Goal: Task Accomplishment & Management: Complete application form

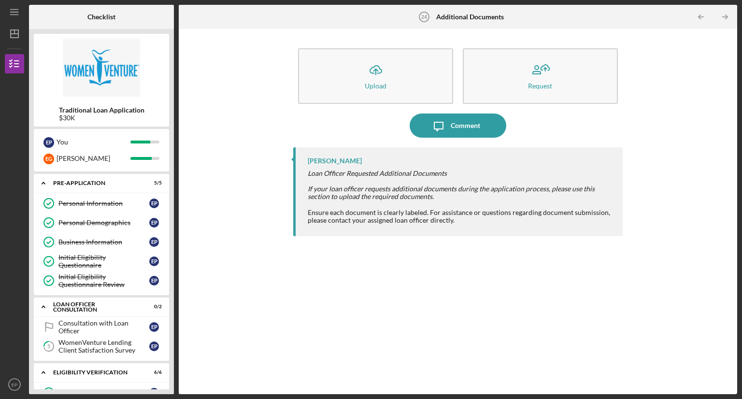
scroll to position [477, 0]
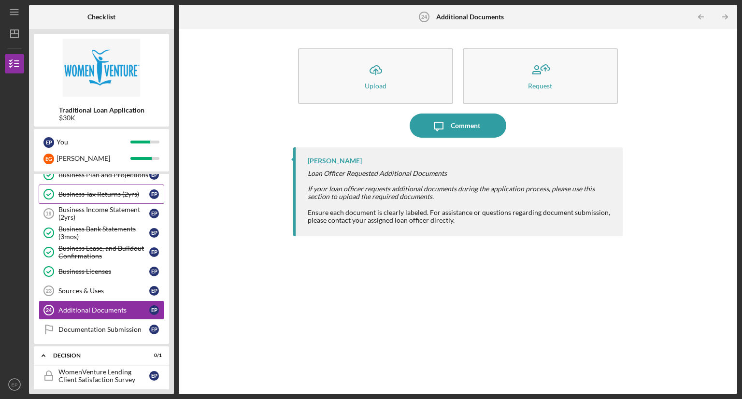
click at [111, 190] on div "Business Tax Returns (2yrs)" at bounding box center [103, 194] width 91 height 8
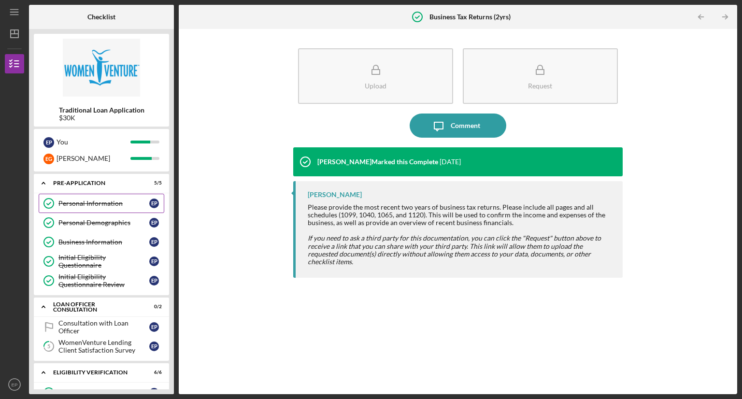
click at [110, 200] on div "Personal Information" at bounding box center [103, 204] width 91 height 8
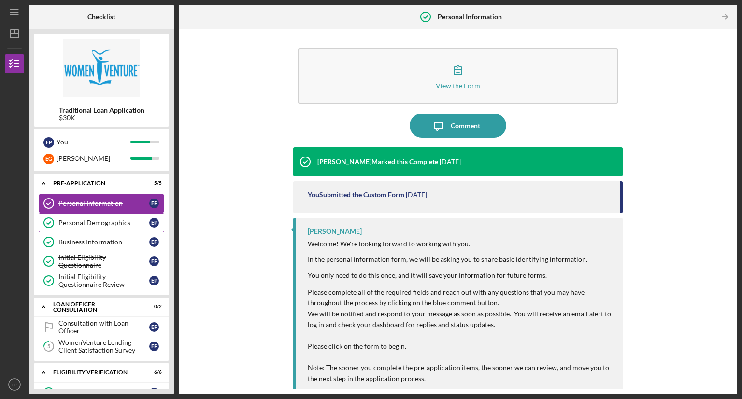
click at [109, 218] on link "Personal Demographics Personal Demographics E P" at bounding box center [102, 222] width 126 height 19
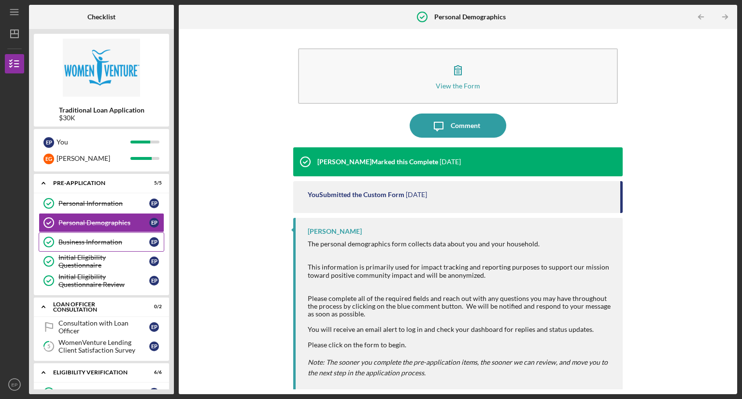
click at [110, 233] on link "Business Information Business Information E P" at bounding box center [102, 242] width 126 height 19
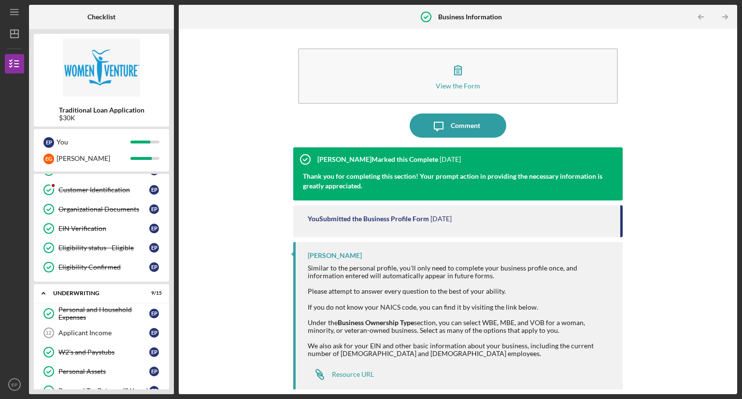
scroll to position [221, 0]
click at [70, 222] on link "EIN Verification EIN Verification E P" at bounding box center [102, 229] width 126 height 19
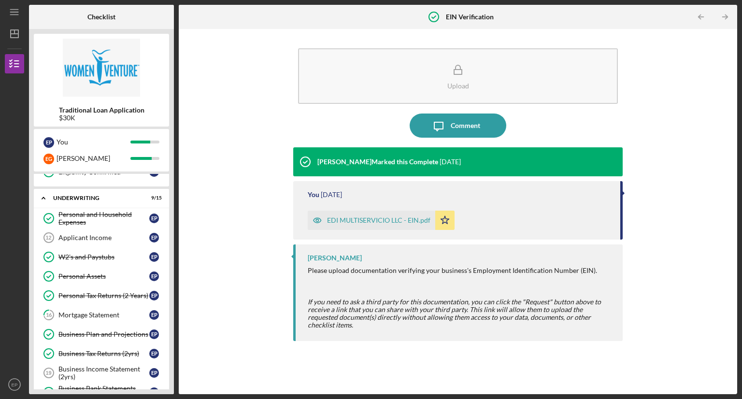
scroll to position [336, 0]
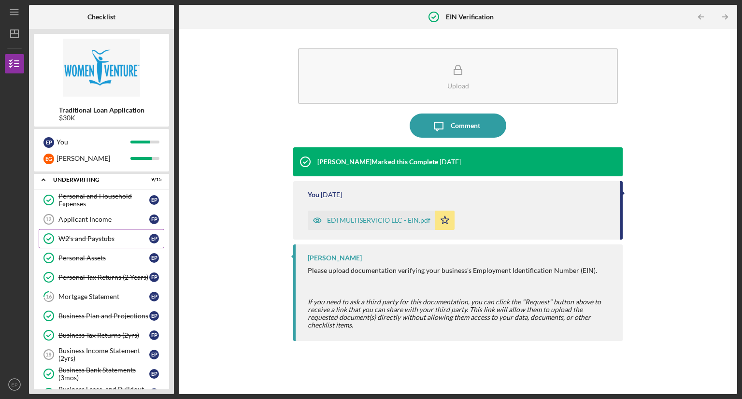
click at [81, 229] on link "W2's and Paystubs W2's and Paystubs E P" at bounding box center [102, 238] width 126 height 19
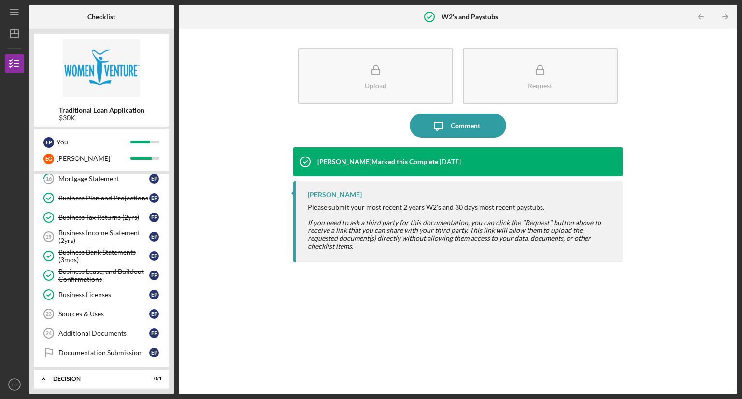
scroll to position [466, 0]
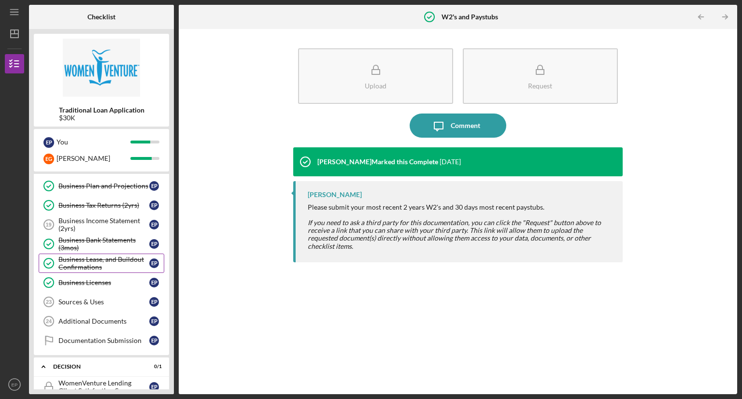
click at [108, 256] on div "Business Lease, and Buildout Confirmations" at bounding box center [103, 263] width 91 height 15
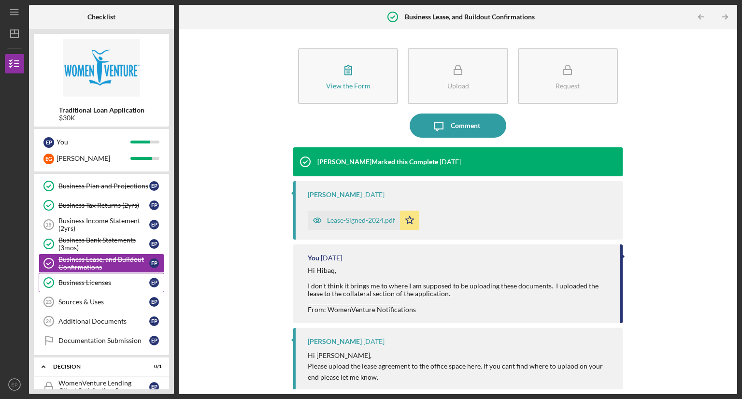
click at [109, 280] on div "Business Licenses" at bounding box center [103, 283] width 91 height 8
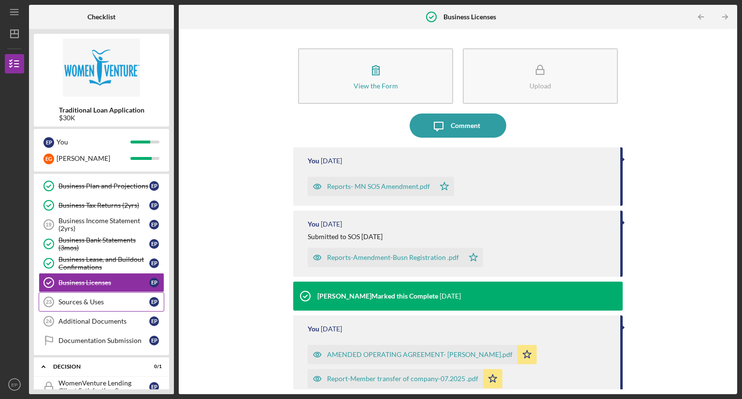
click at [102, 299] on div "Sources & Uses" at bounding box center [103, 302] width 91 height 8
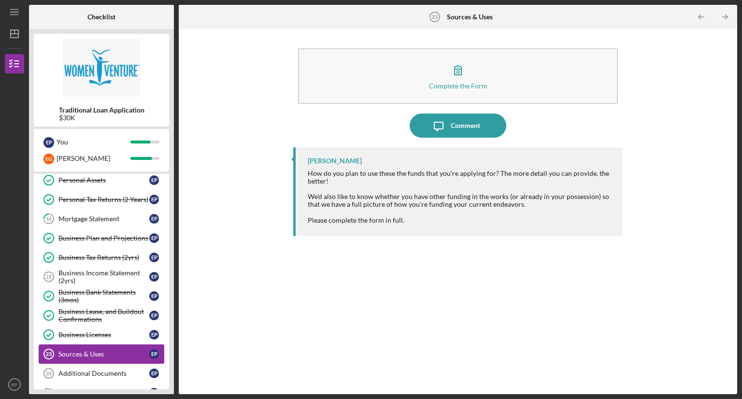
scroll to position [410, 0]
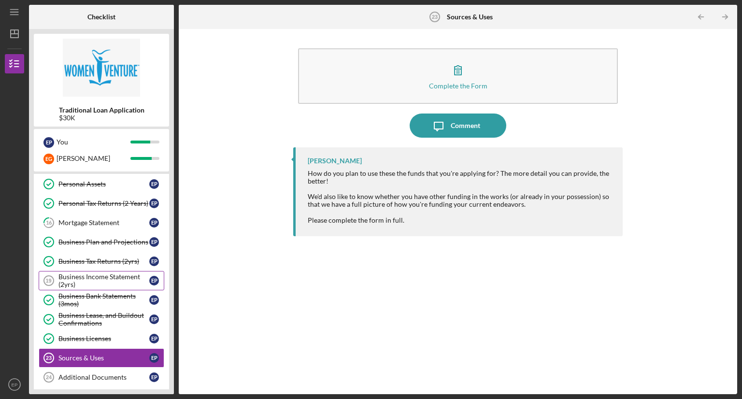
click at [117, 274] on div "Business Income Statement (2yrs)" at bounding box center [103, 280] width 91 height 15
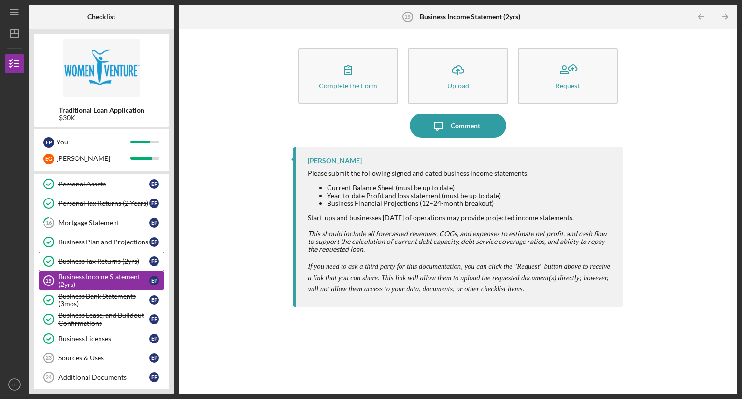
click at [120, 258] on div "Business Tax Returns (2yrs)" at bounding box center [103, 262] width 91 height 8
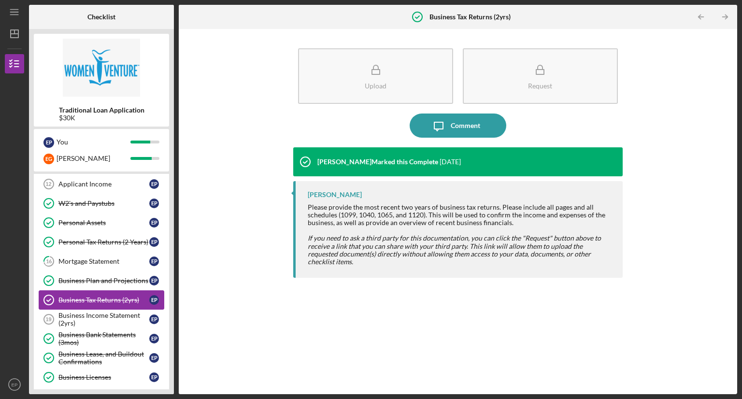
scroll to position [367, 0]
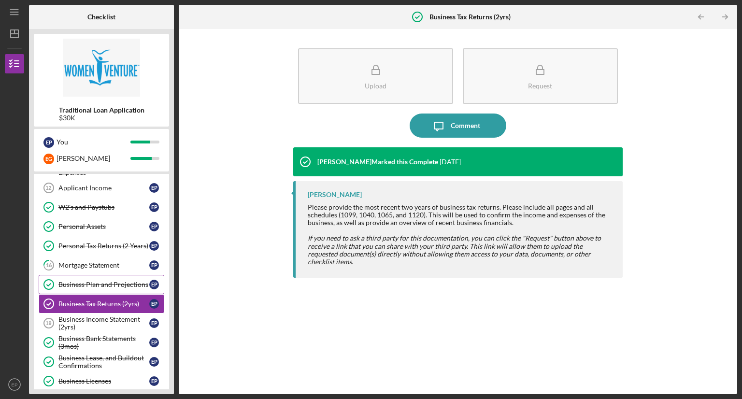
click at [113, 281] on div "Business Plan and Projections" at bounding box center [103, 285] width 91 height 8
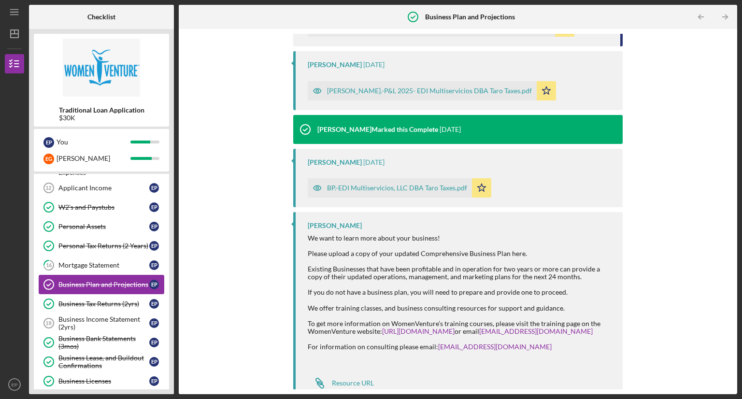
scroll to position [352, 0]
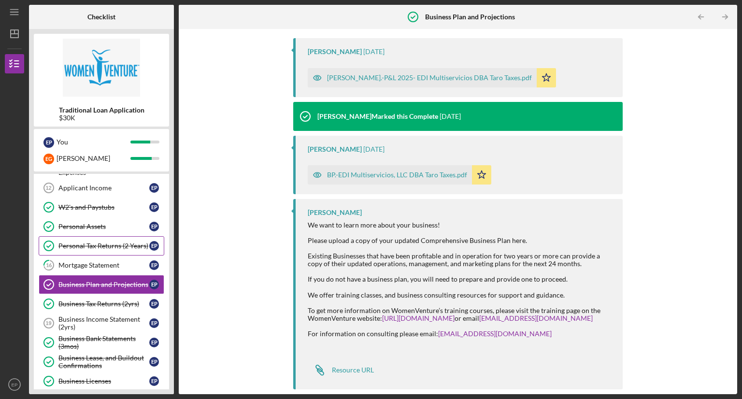
click at [101, 236] on link "Personal Tax Returns (2 Years) Personal Tax Returns (2 Years) E P" at bounding box center [102, 245] width 126 height 19
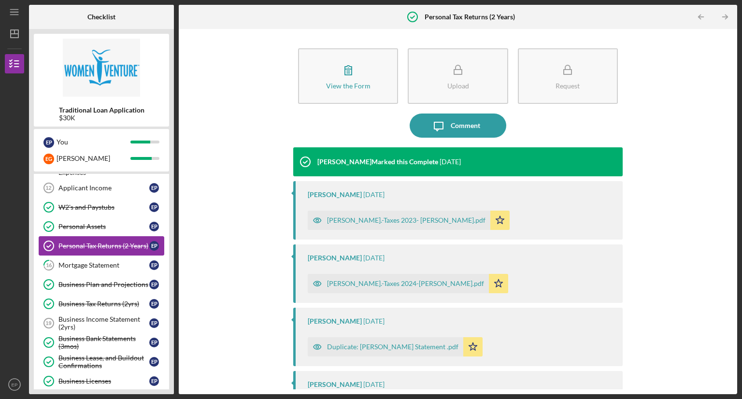
scroll to position [323, 0]
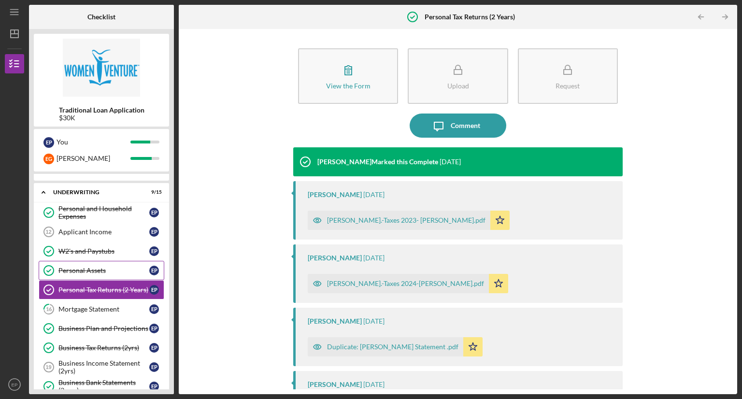
click at [97, 269] on div "Personal Assets" at bounding box center [103, 271] width 91 height 8
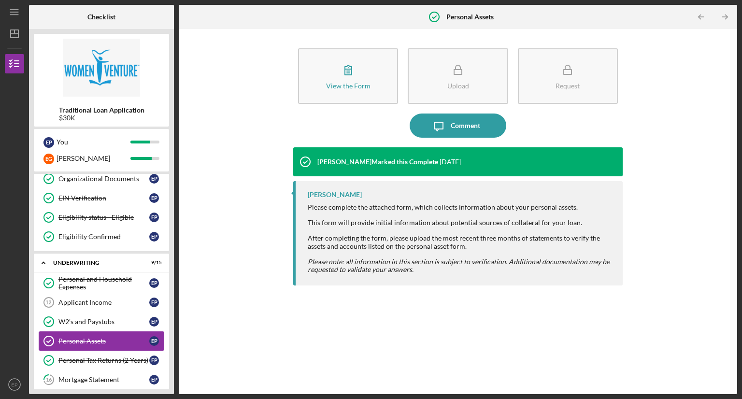
scroll to position [252, 0]
click at [91, 320] on div "W2's and Paystubs" at bounding box center [103, 323] width 91 height 8
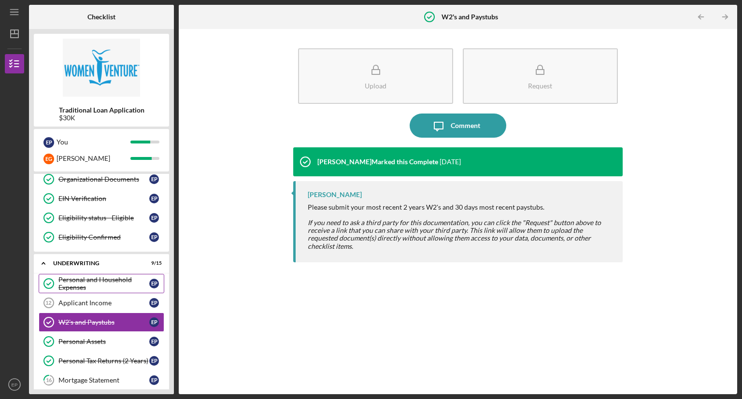
click at [109, 278] on div "Personal and Household Expenses" at bounding box center [103, 283] width 91 height 15
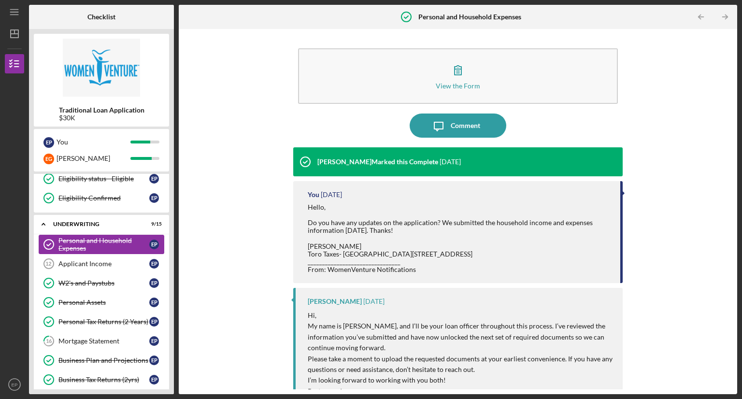
scroll to position [296, 0]
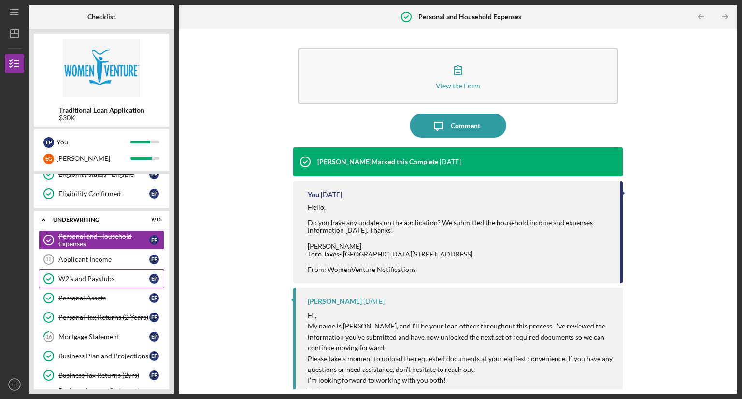
click at [110, 275] on div "W2's and Paystubs" at bounding box center [103, 279] width 91 height 8
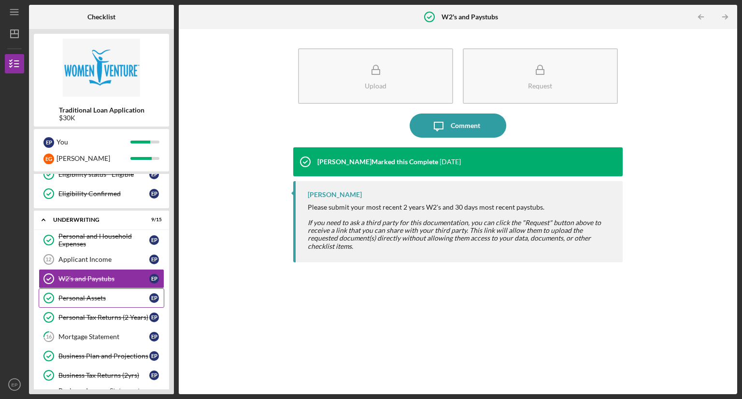
click at [103, 294] on div "Personal Assets" at bounding box center [103, 298] width 91 height 8
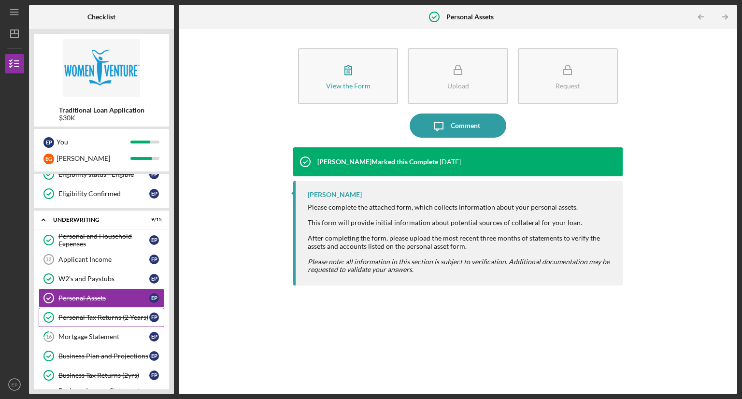
click at [112, 309] on link "Personal Tax Returns (2 Years) Personal Tax Returns (2 Years) E P" at bounding box center [102, 317] width 126 height 19
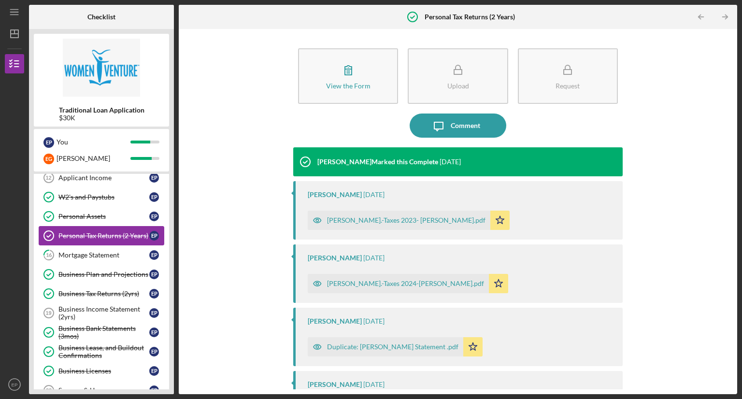
scroll to position [377, 0]
click at [115, 266] on link "Business Plan and Projections Business Plan and Projections E P" at bounding box center [102, 274] width 126 height 19
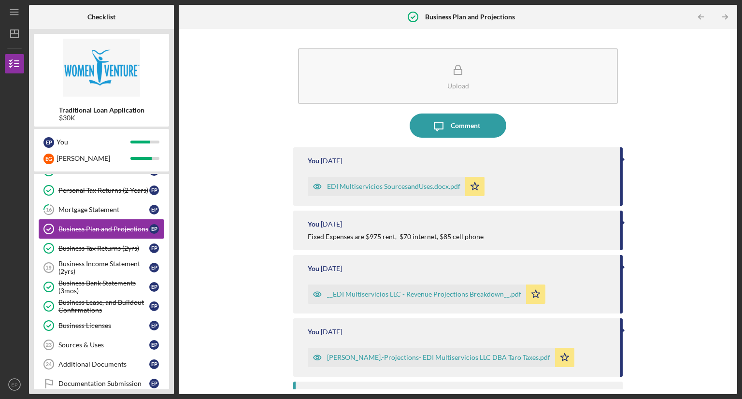
scroll to position [431, 0]
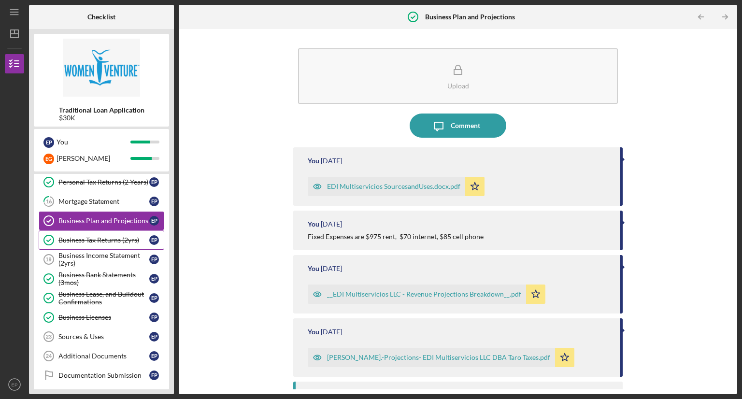
click at [124, 236] on div "Business Tax Returns (2yrs)" at bounding box center [103, 240] width 91 height 8
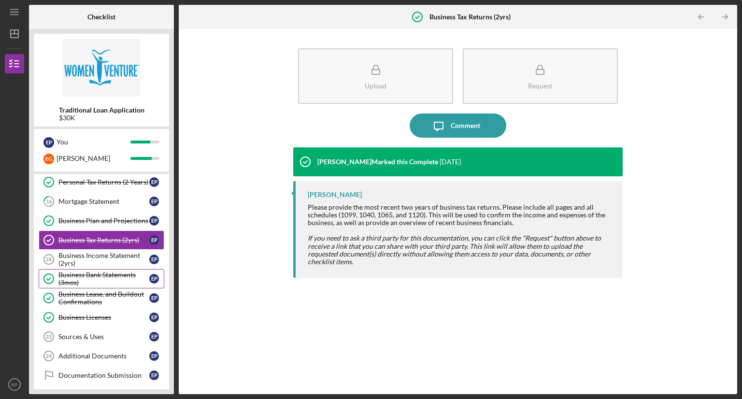
click at [119, 271] on div "Business Bank Statements (3mos)" at bounding box center [103, 278] width 91 height 15
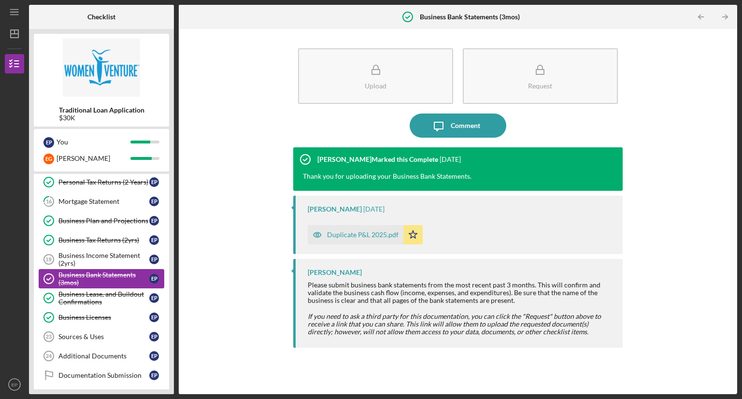
scroll to position [477, 0]
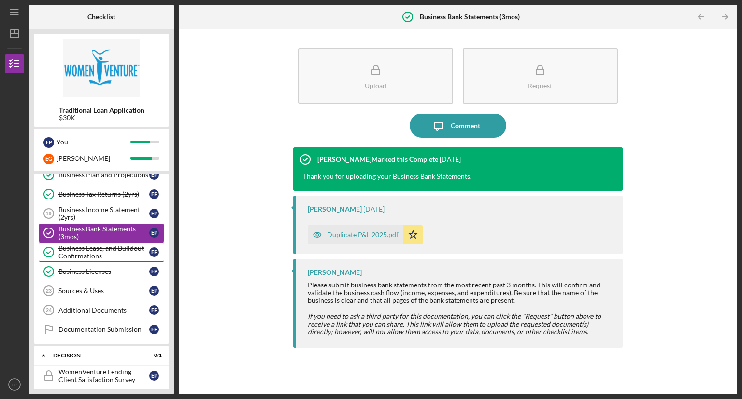
click at [117, 253] on div "Business Lease, and Buildout Confirmations" at bounding box center [103, 252] width 91 height 15
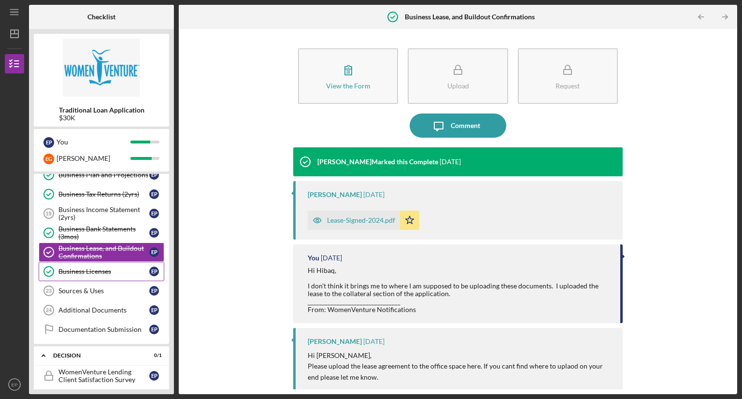
click at [109, 269] on div "Business Licenses" at bounding box center [103, 272] width 91 height 8
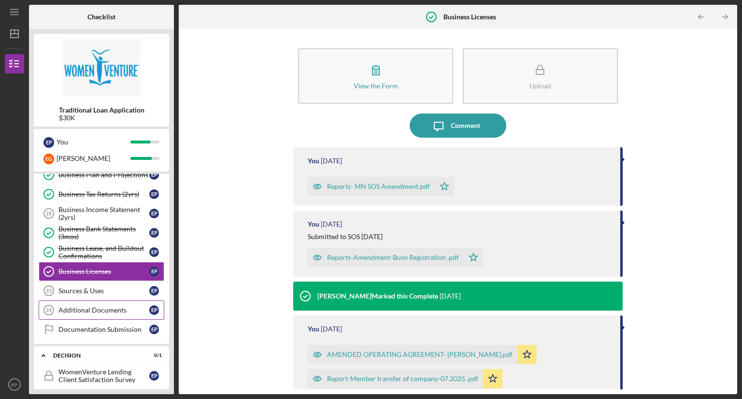
click at [111, 306] on div "Additional Documents" at bounding box center [103, 310] width 91 height 8
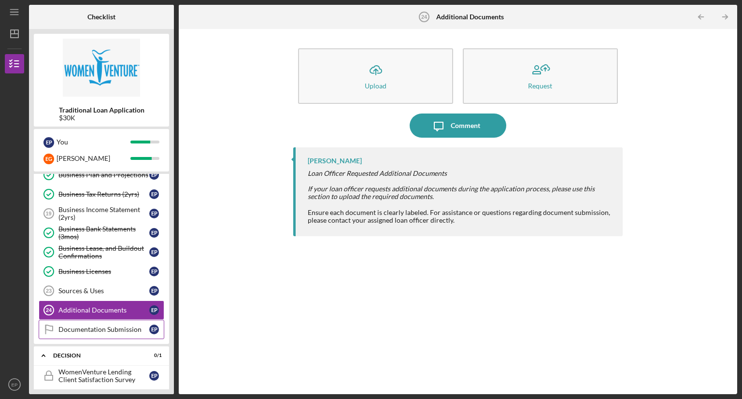
click at [111, 326] on div "Documentation Submission" at bounding box center [103, 330] width 91 height 8
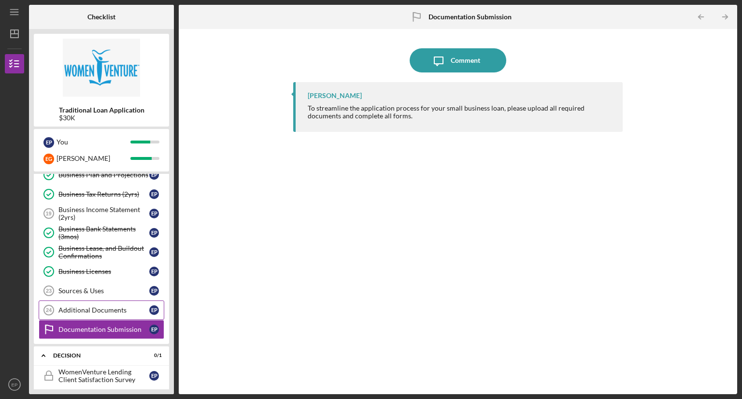
click at [102, 301] on link "Additional Documents 24 Additional Documents E P" at bounding box center [102, 310] width 126 height 19
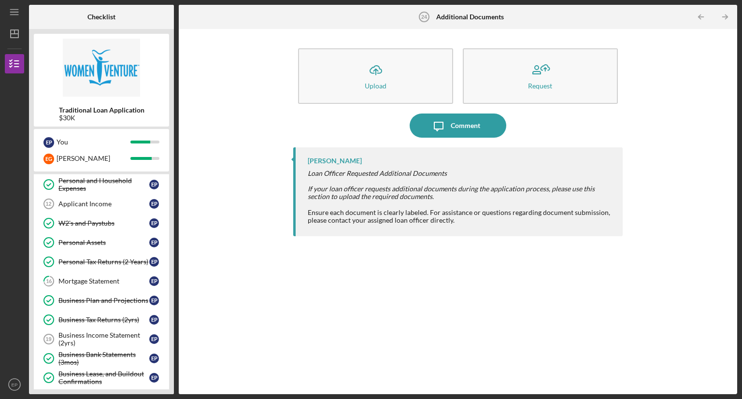
scroll to position [322, 0]
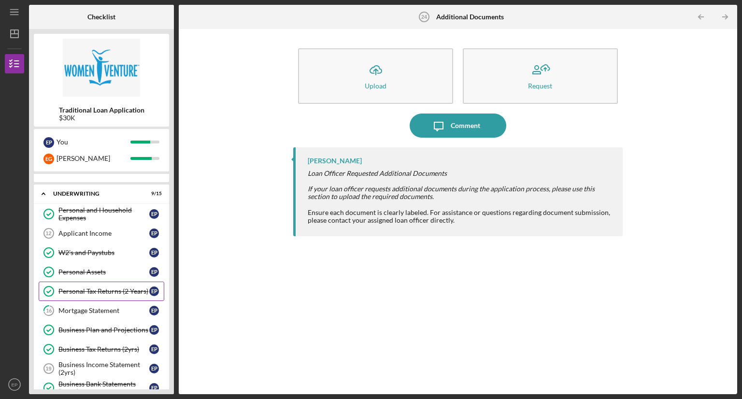
click at [106, 291] on div "Personal Tax Returns (2 Years)" at bounding box center [103, 292] width 91 height 8
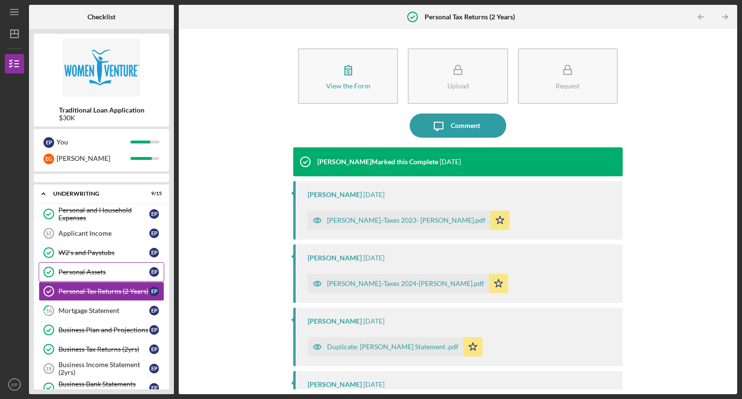
click at [99, 271] on div "Personal Assets" at bounding box center [103, 272] width 91 height 8
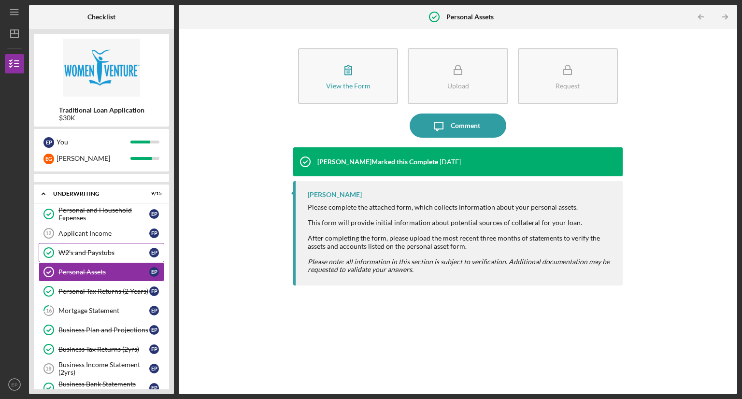
click at [103, 250] on div "W2's and Paystubs" at bounding box center [103, 253] width 91 height 8
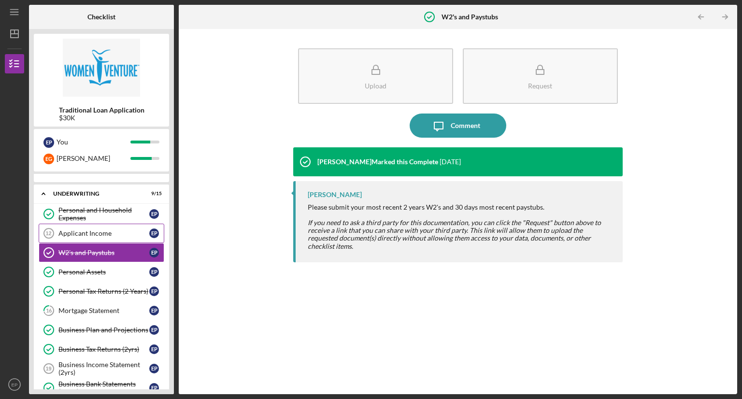
click at [106, 230] on div "Applicant Income" at bounding box center [103, 234] width 91 height 8
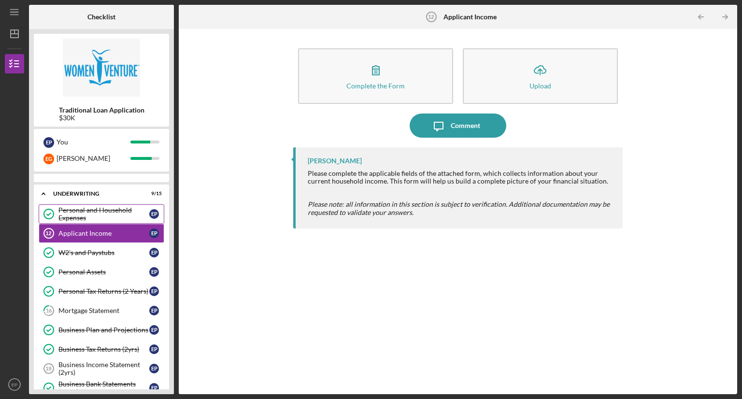
click at [110, 211] on div "Personal and Household Expenses" at bounding box center [103, 213] width 91 height 15
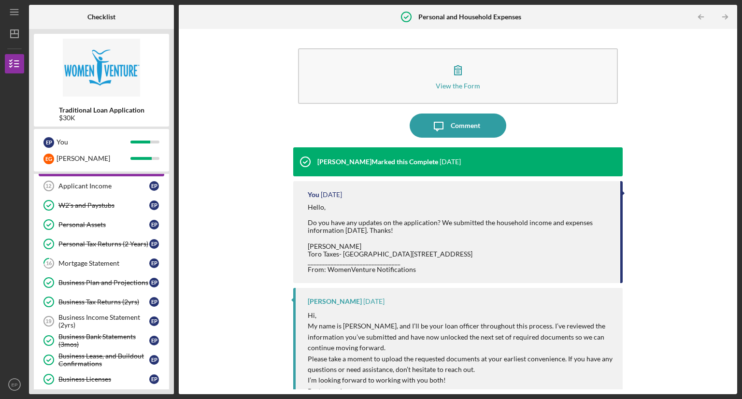
scroll to position [378, 0]
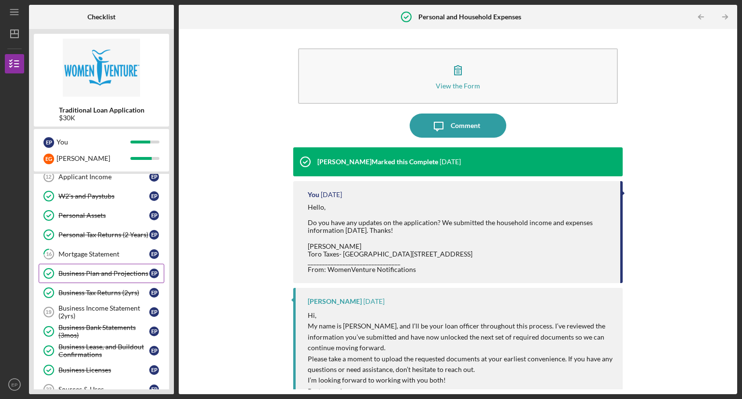
click at [114, 271] on div "Business Plan and Projections" at bounding box center [103, 274] width 91 height 8
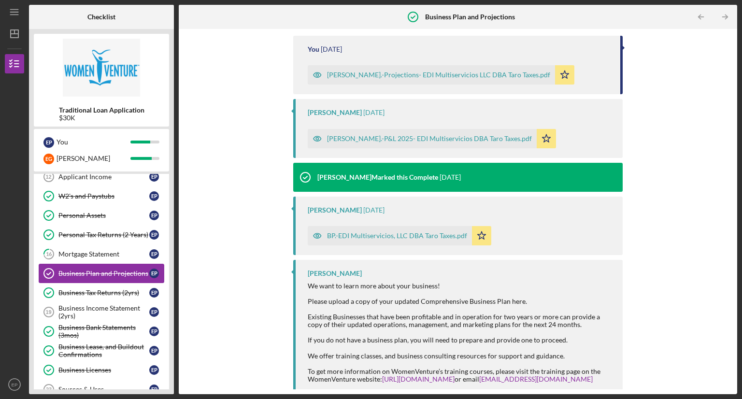
scroll to position [286, 0]
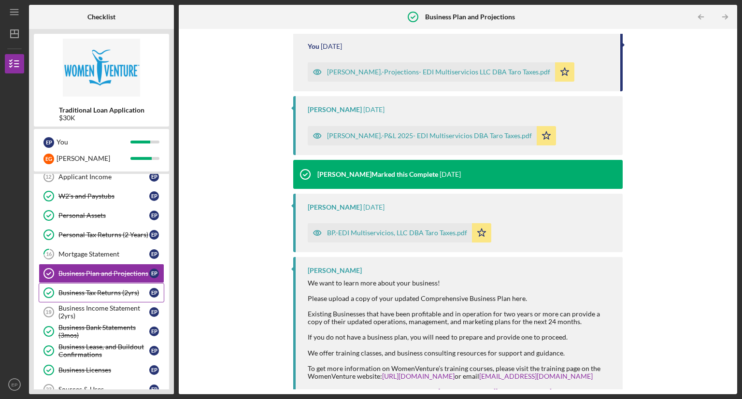
click at [91, 291] on div "Business Tax Returns (2yrs)" at bounding box center [103, 293] width 91 height 8
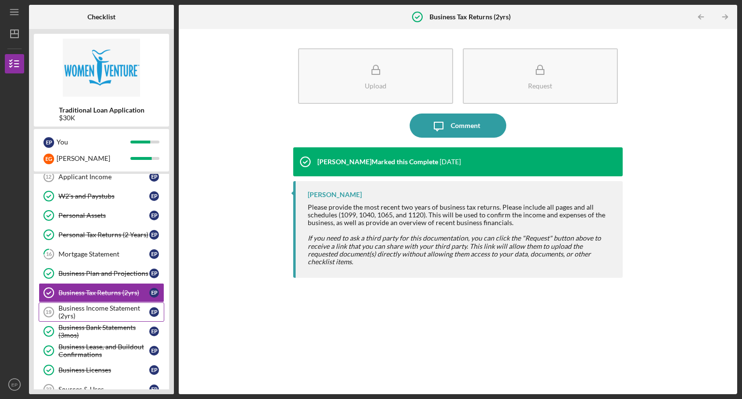
click at [79, 305] on div "Business Income Statement (2yrs)" at bounding box center [103, 312] width 91 height 15
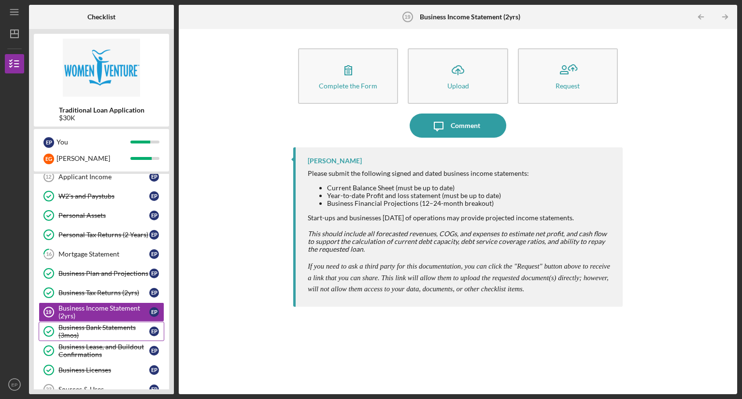
click at [80, 324] on div "Business Bank Statements (3mos)" at bounding box center [103, 331] width 91 height 15
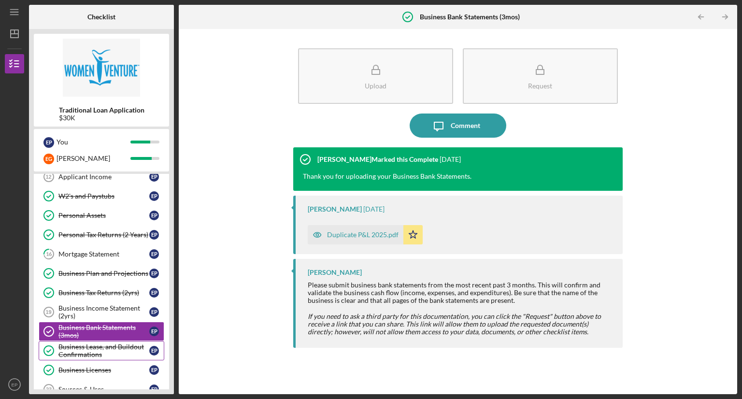
click at [77, 348] on div "Business Lease, and Buildout Confirmations" at bounding box center [103, 350] width 91 height 15
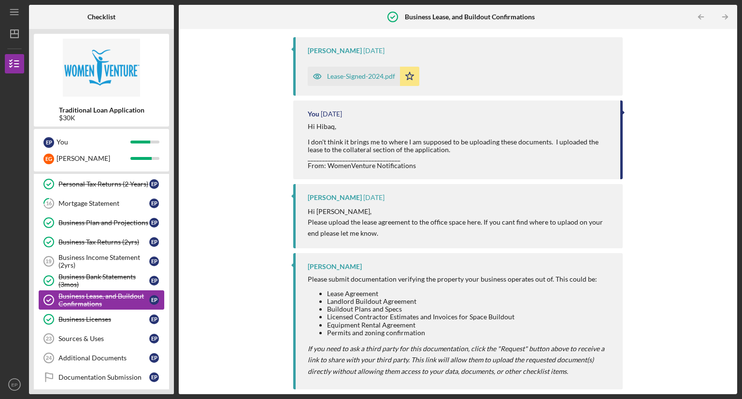
scroll to position [436, 0]
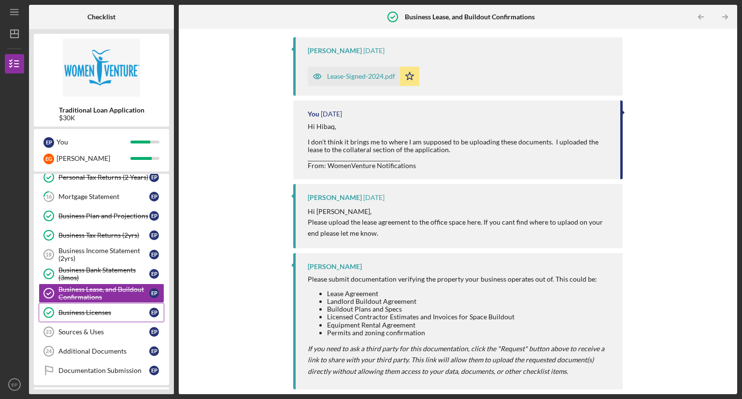
click at [78, 309] on div "Business Licenses" at bounding box center [103, 313] width 91 height 8
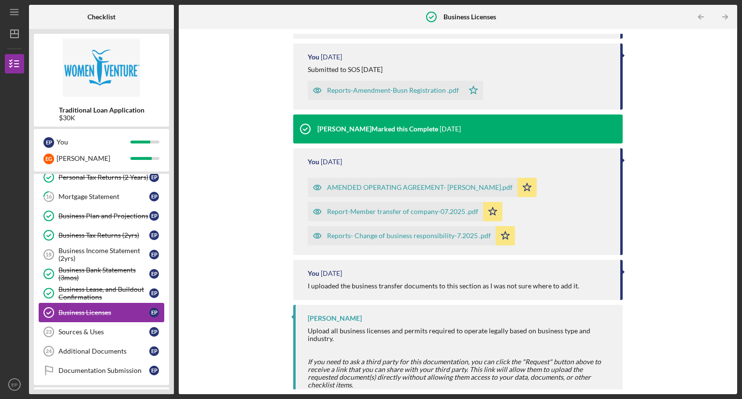
scroll to position [172, 0]
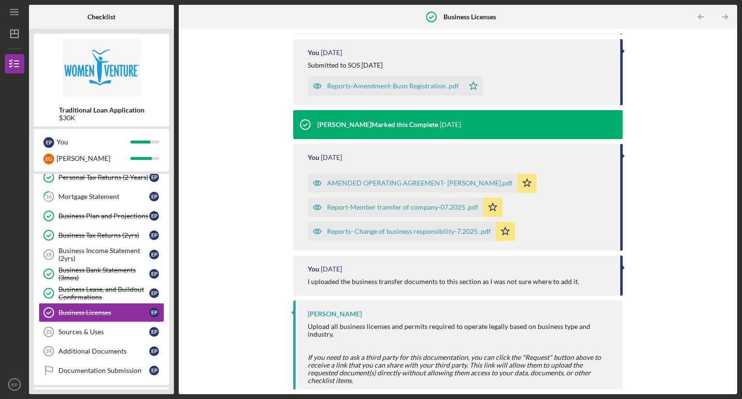
click at [379, 234] on div "Reports- Change of business responsibility-7.2025 .pdf" at bounding box center [409, 232] width 164 height 8
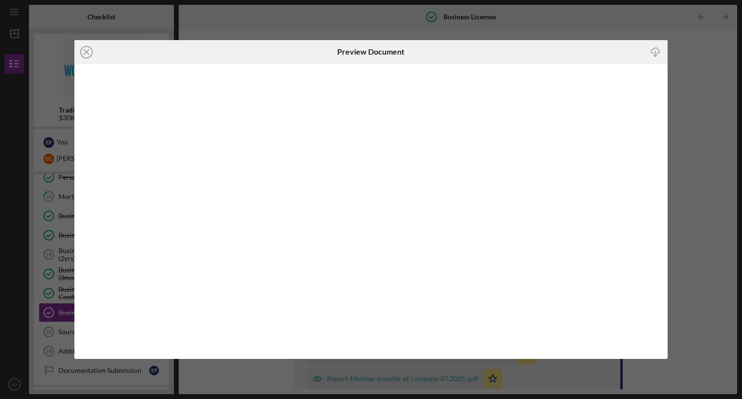
scroll to position [172, 0]
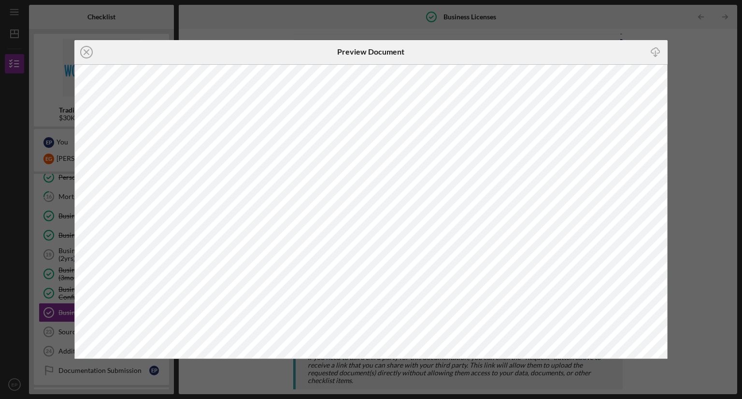
click at [596, 31] on div "Icon/Close Preview Document Icon/Download" at bounding box center [371, 199] width 742 height 399
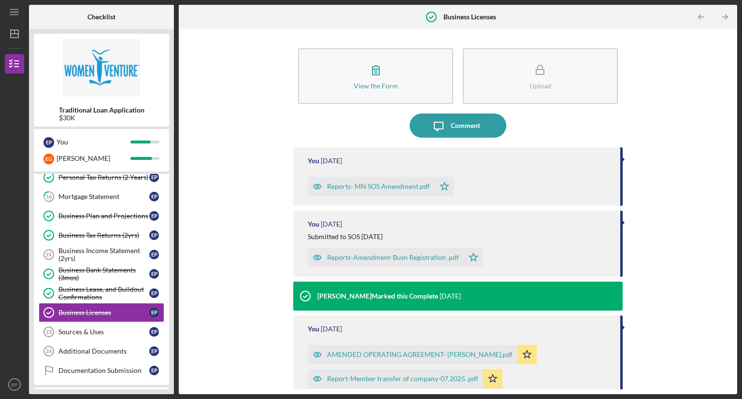
click at [385, 189] on div "Reports- MN SOS Amendment.pdf" at bounding box center [378, 187] width 103 height 8
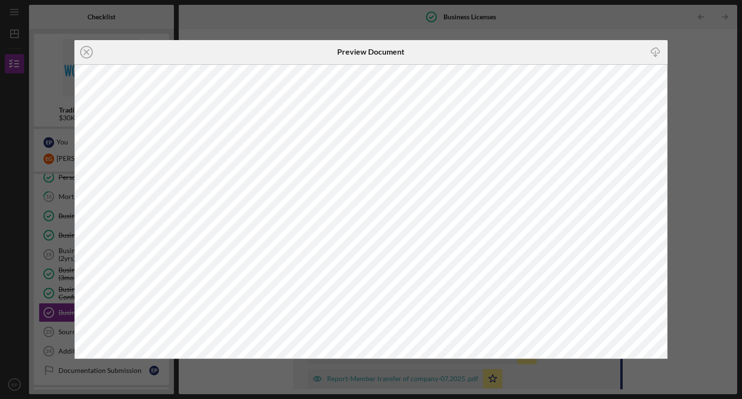
click at [573, 18] on div "Icon/Close Preview Document Icon/Download" at bounding box center [371, 199] width 742 height 399
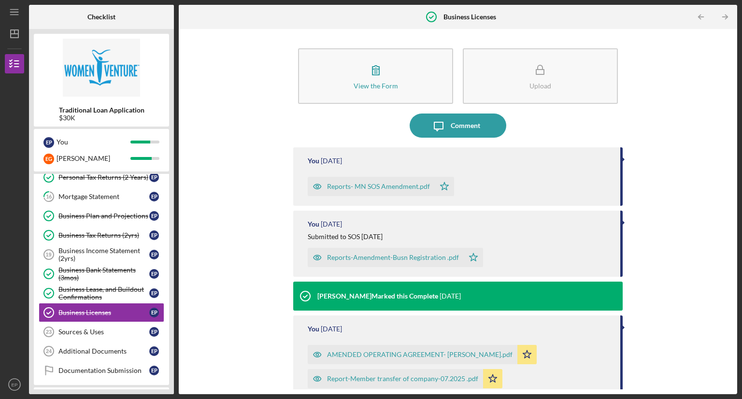
click at [421, 262] on div "Reports-Amendment-Busn Registration .pdf" at bounding box center [393, 258] width 132 height 8
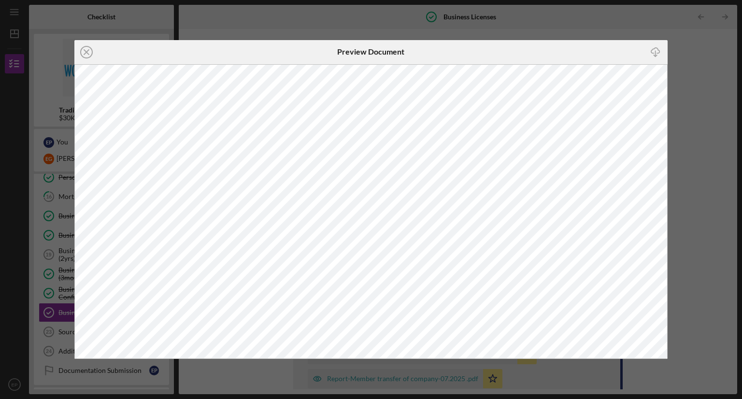
click at [691, 89] on div "Icon/Close Preview Document Icon/Download" at bounding box center [371, 199] width 742 height 399
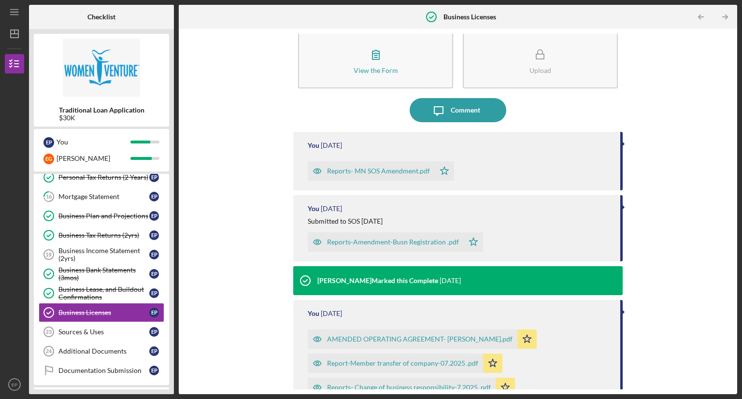
scroll to position [12, 0]
